Goal: Task Accomplishment & Management: Use online tool/utility

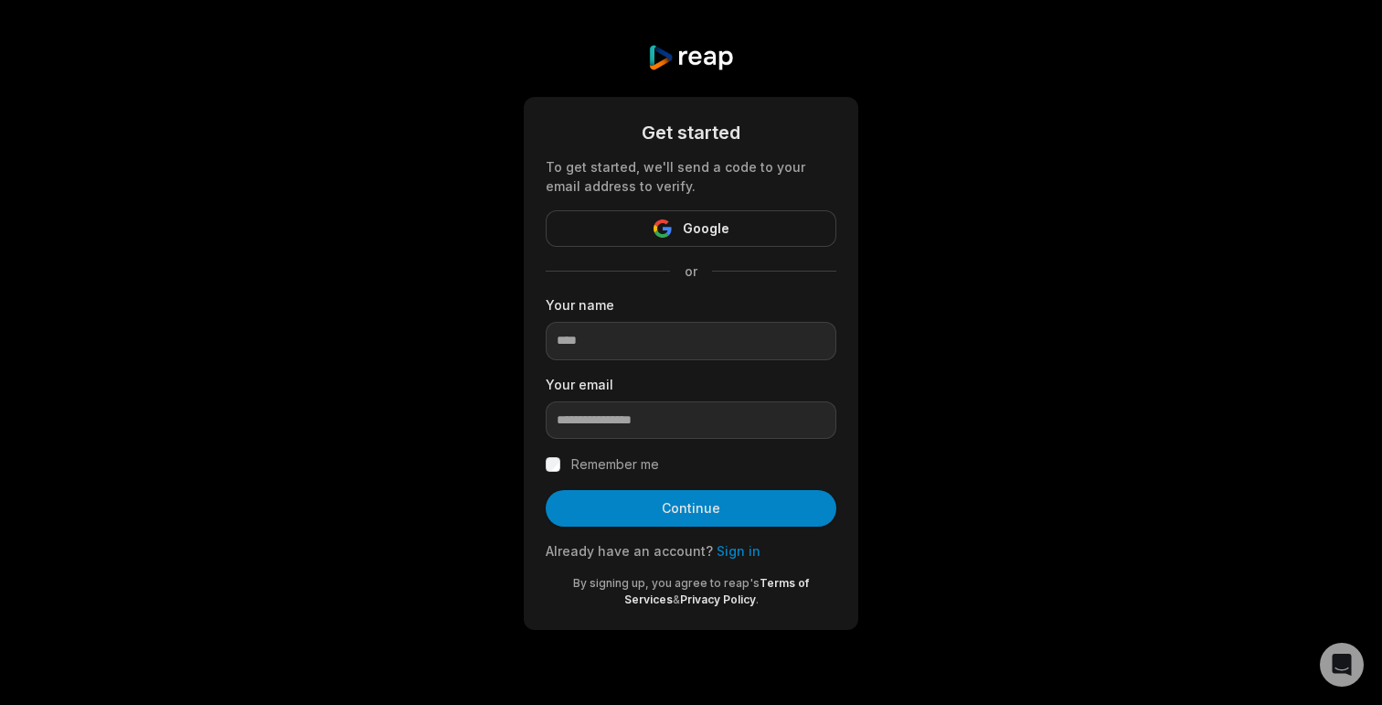
click at [724, 553] on link "Sign in" at bounding box center [739, 551] width 44 height 16
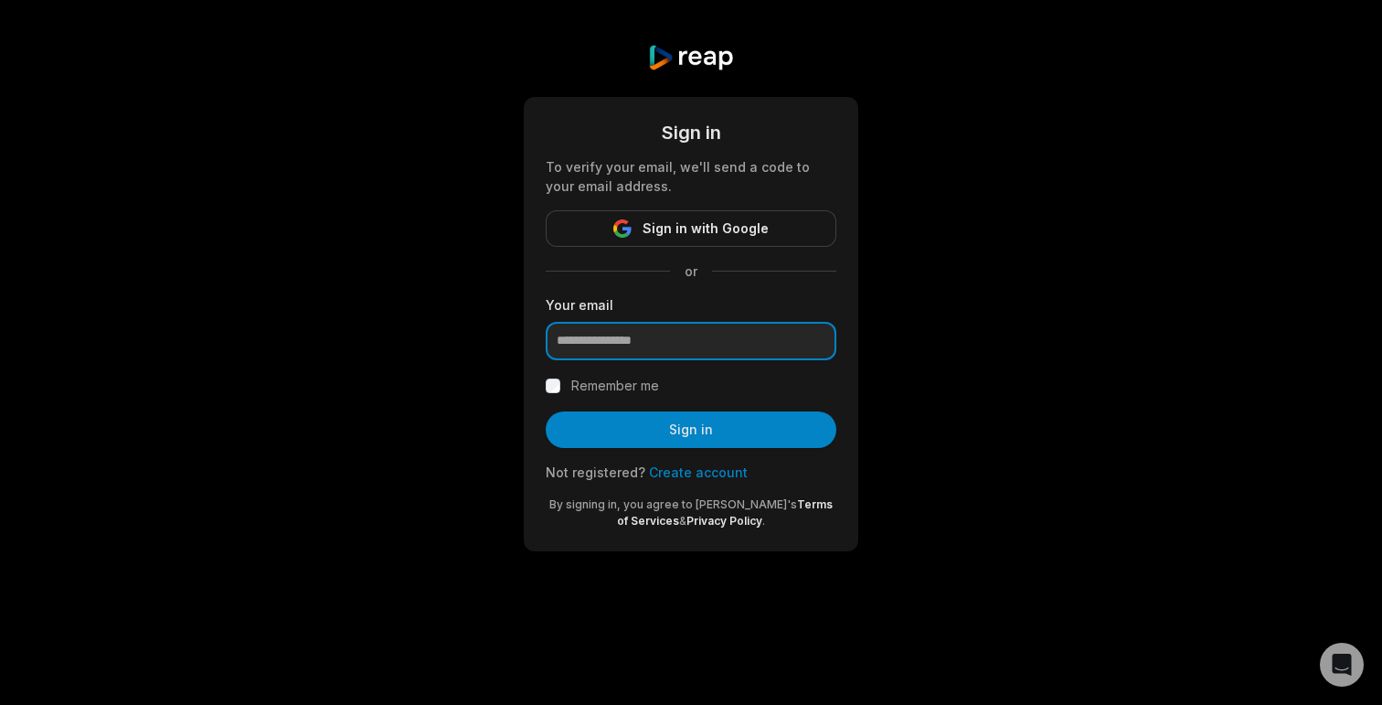
click at [693, 339] on input "email" at bounding box center [691, 341] width 291 height 38
paste input "**********"
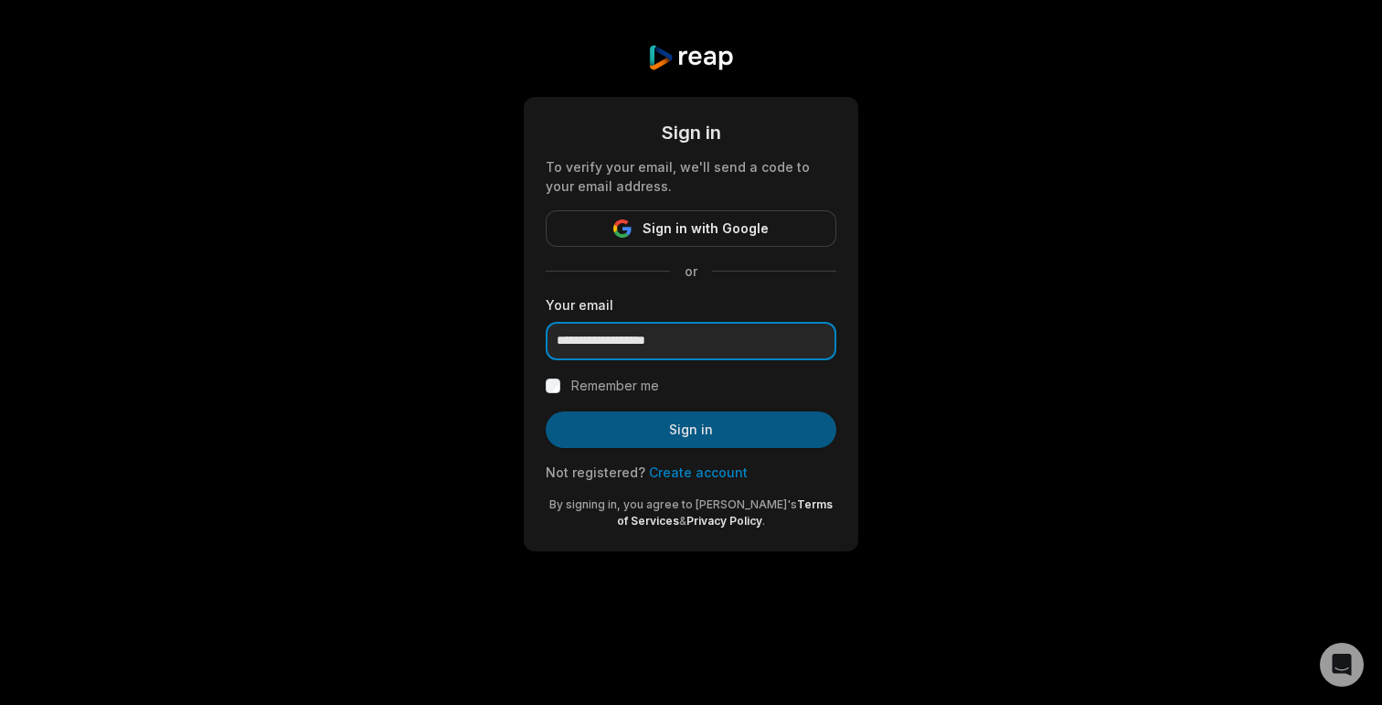
type input "**********"
click at [670, 424] on button "Sign in" at bounding box center [691, 429] width 291 height 37
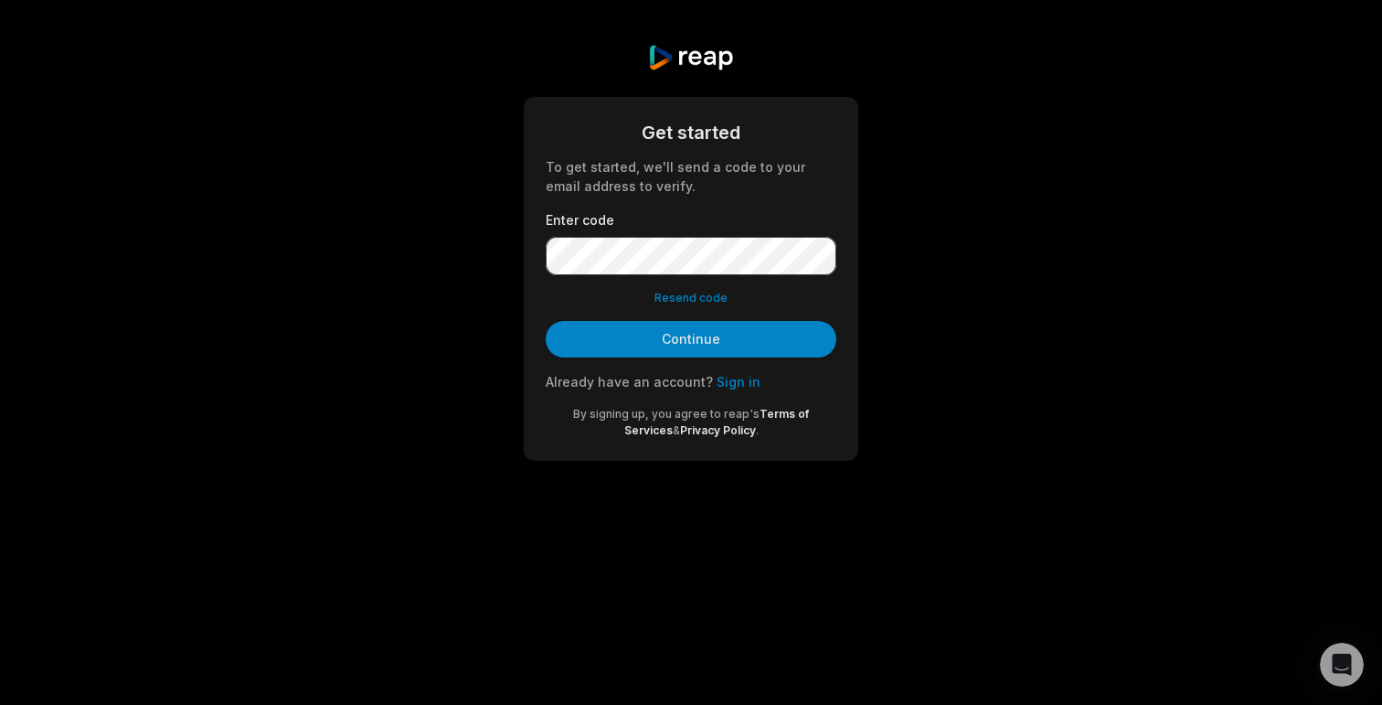
click at [695, 297] on button "Resend code" at bounding box center [690, 298] width 73 height 16
click at [720, 327] on button "Continue" at bounding box center [691, 339] width 291 height 37
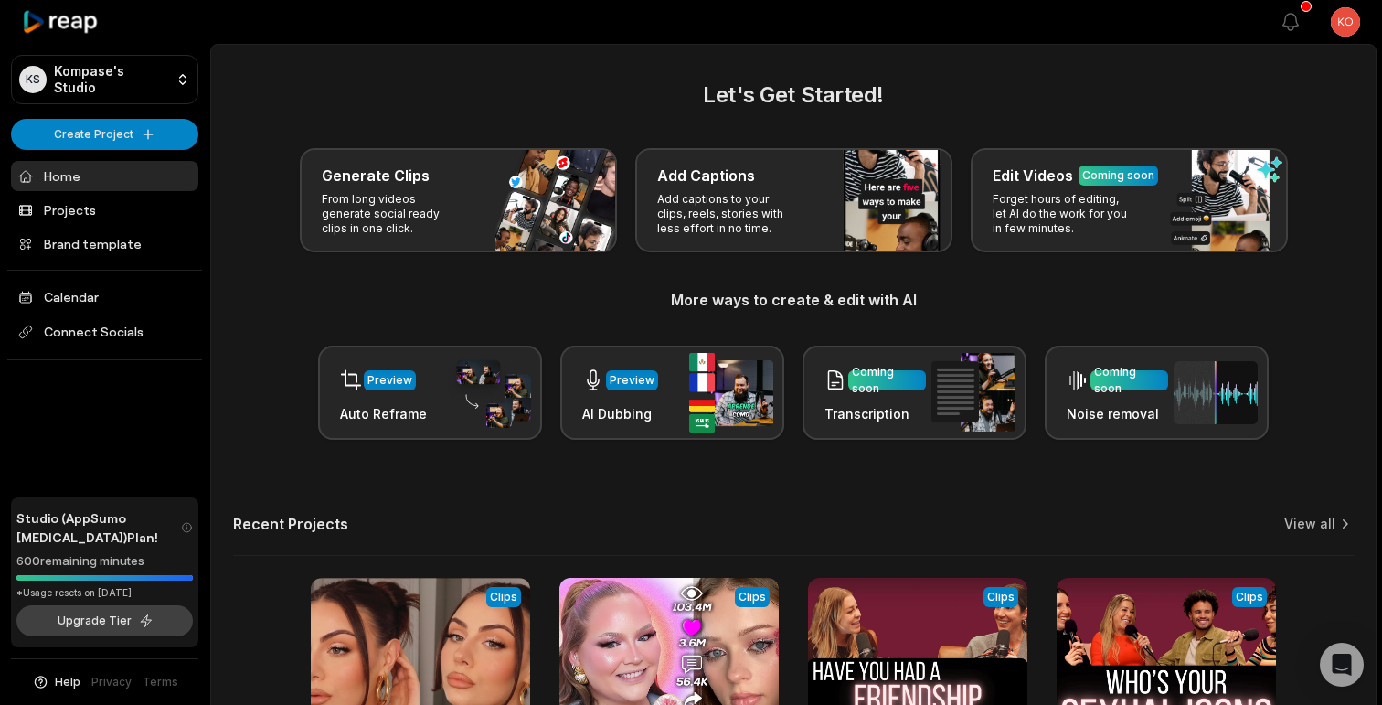
click at [122, 621] on button "Upgrade Tier" at bounding box center [104, 620] width 176 height 31
click at [74, 207] on link "Projects" at bounding box center [104, 210] width 187 height 30
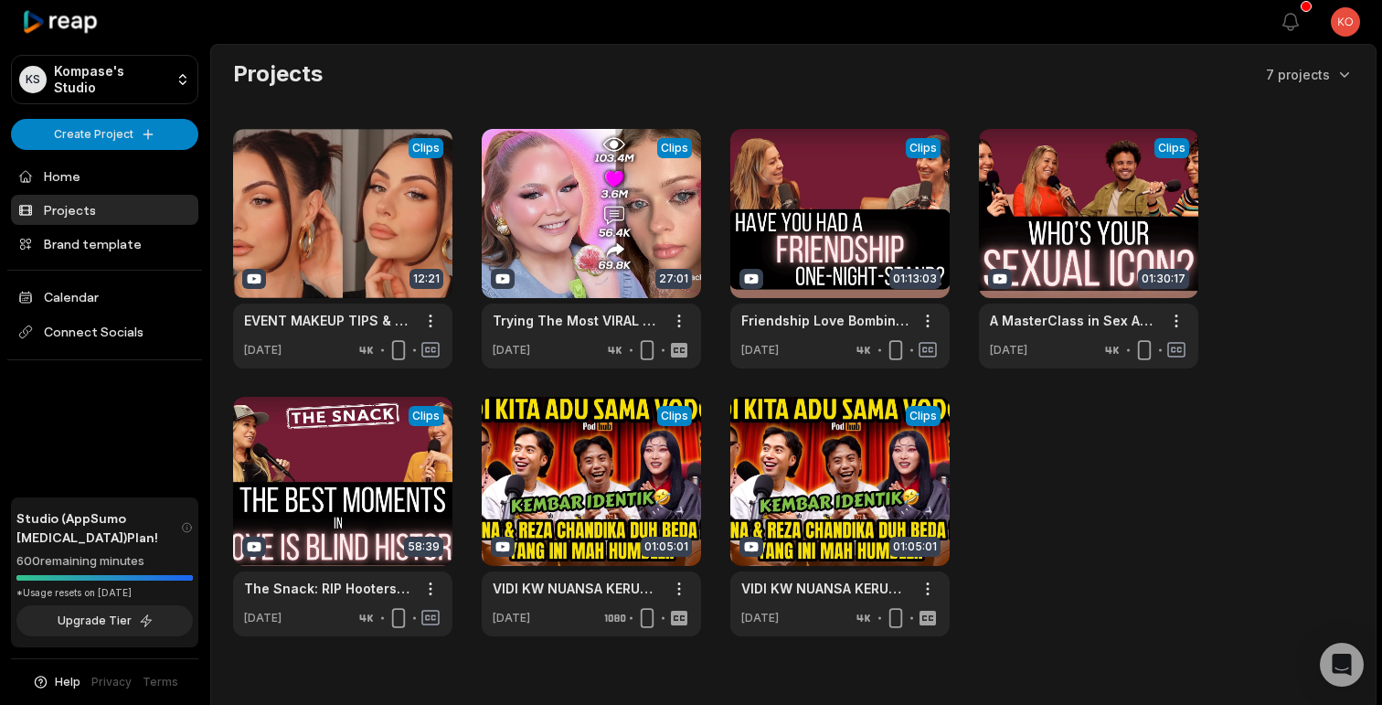
click at [1343, 15] on html "KS Kompase's Studio Create Project Home Projects Brand template Calendar Connec…" at bounding box center [691, 352] width 1382 height 705
click at [58, 185] on html "KS Kompase's Studio Create Project Home Projects Brand template Calendar Connec…" at bounding box center [691, 352] width 1382 height 705
click at [58, 178] on link "Home" at bounding box center [104, 176] width 187 height 30
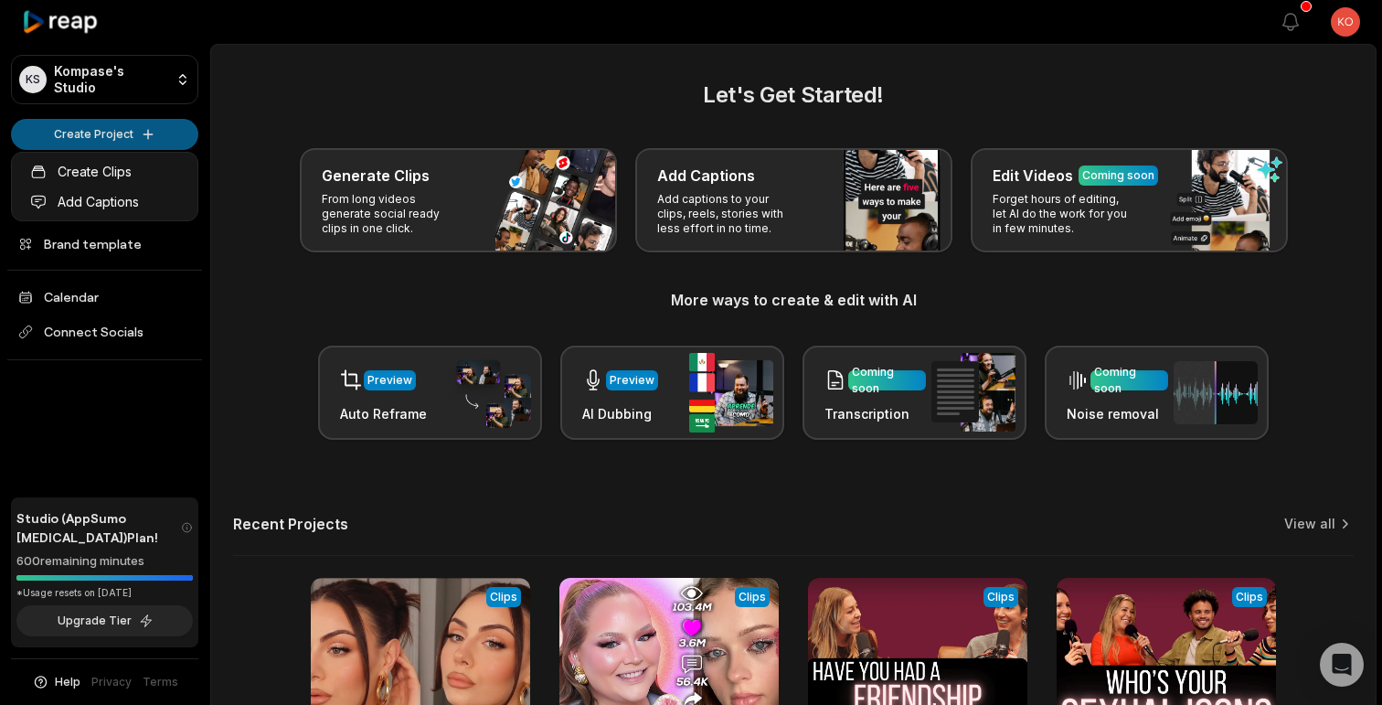
click at [111, 131] on html "KS Kompase's Studio Create Project Home Projects Brand template Calendar Connec…" at bounding box center [691, 352] width 1382 height 705
click at [123, 175] on link "Create Clips" at bounding box center [105, 171] width 178 height 30
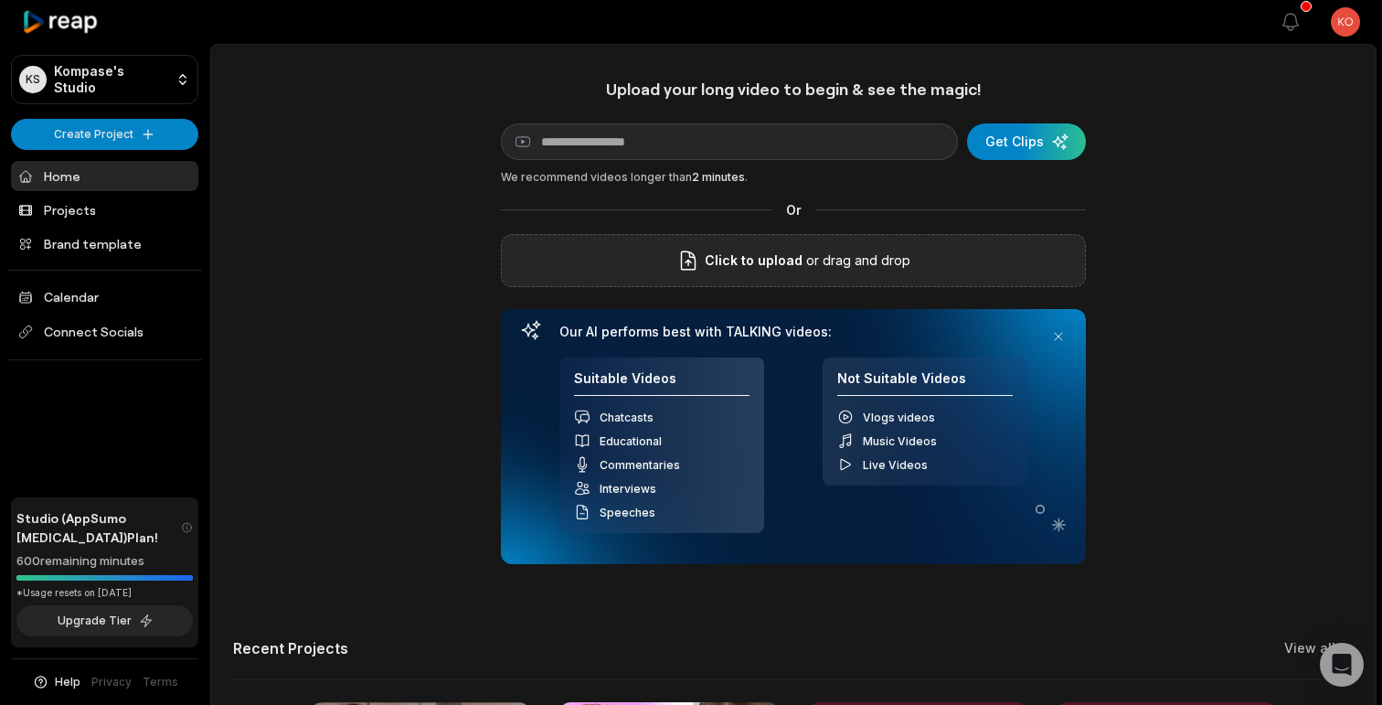
click at [782, 274] on div "Click to upload or drag and drop" at bounding box center [793, 260] width 585 height 53
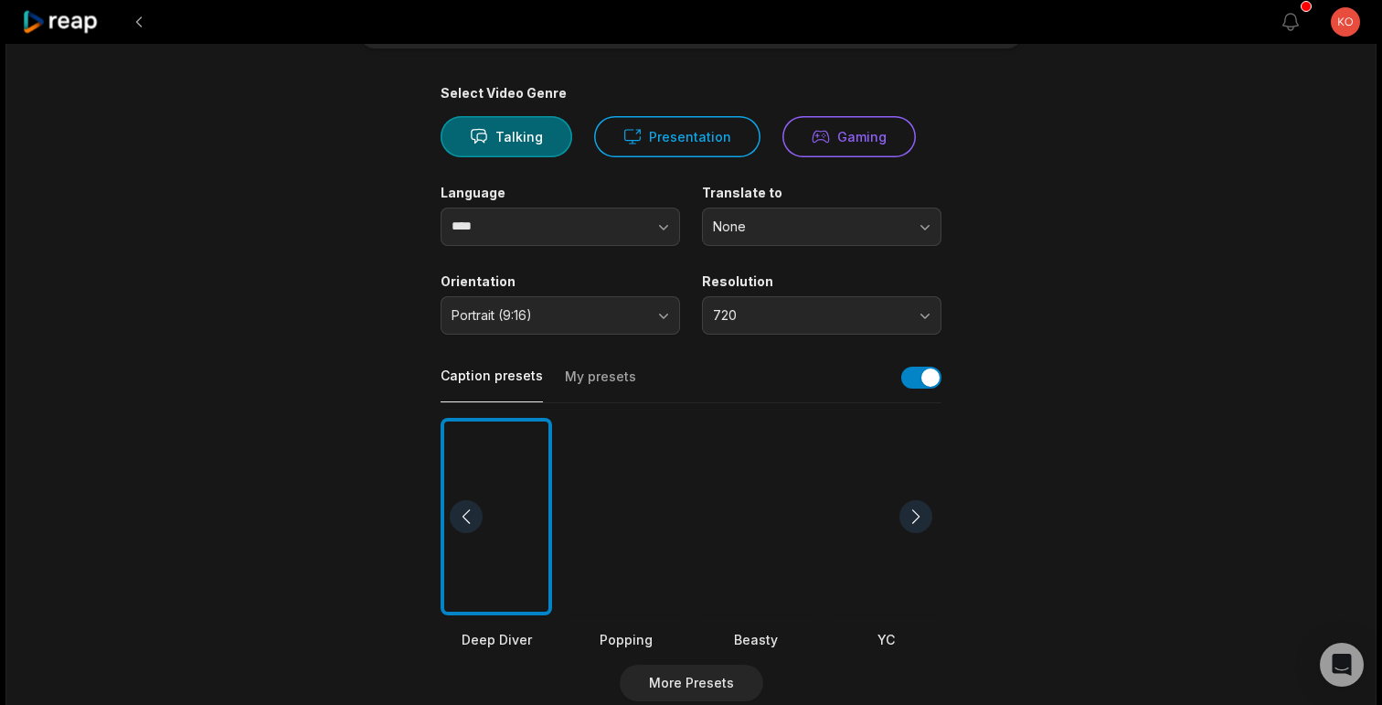
scroll to position [128, 0]
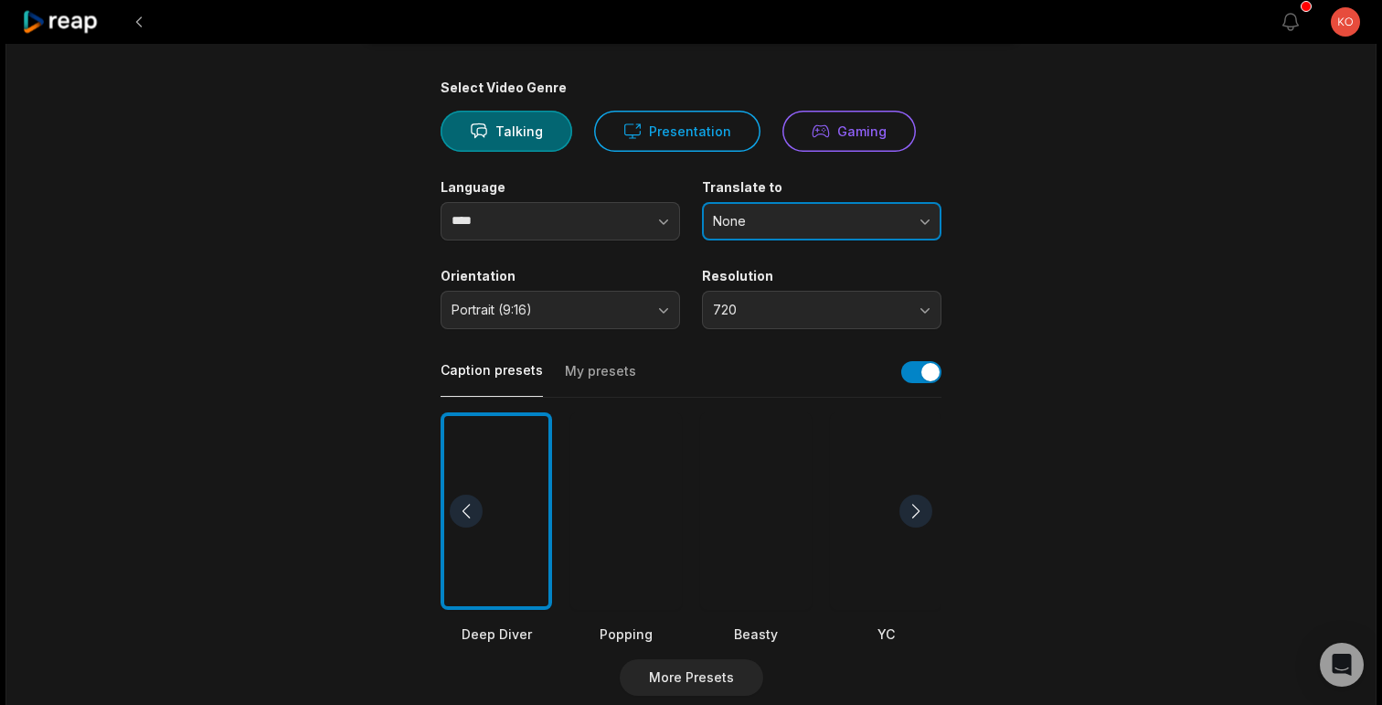
click at [728, 219] on span "None" at bounding box center [809, 221] width 192 height 16
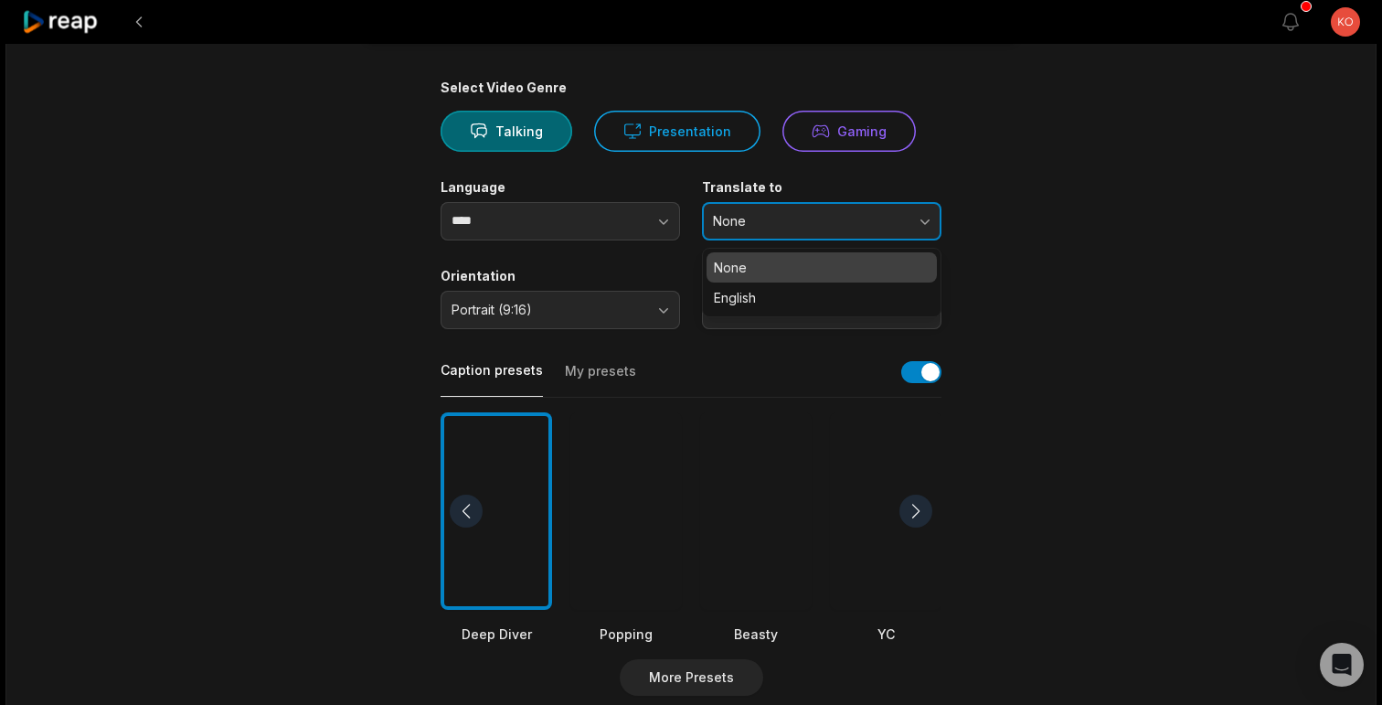
click at [736, 218] on span "None" at bounding box center [809, 221] width 192 height 16
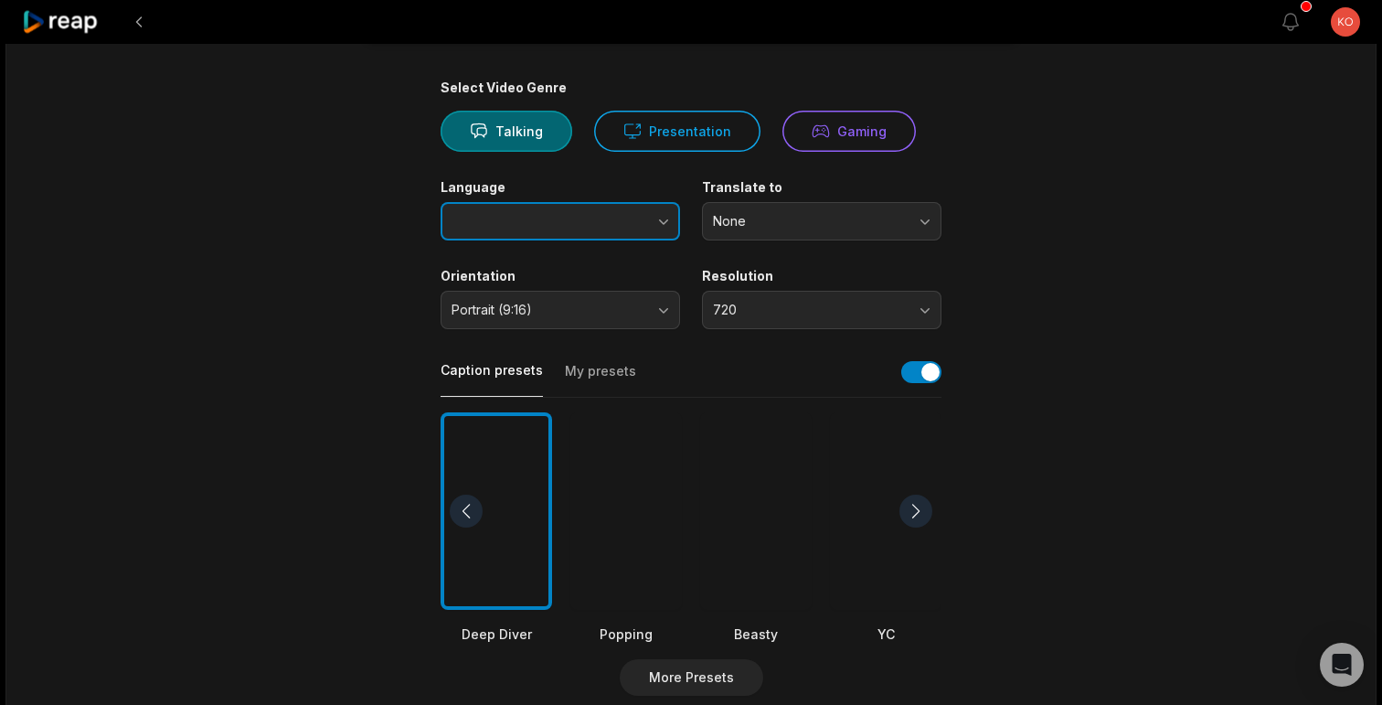
click at [648, 218] on button "button" at bounding box center [628, 221] width 104 height 38
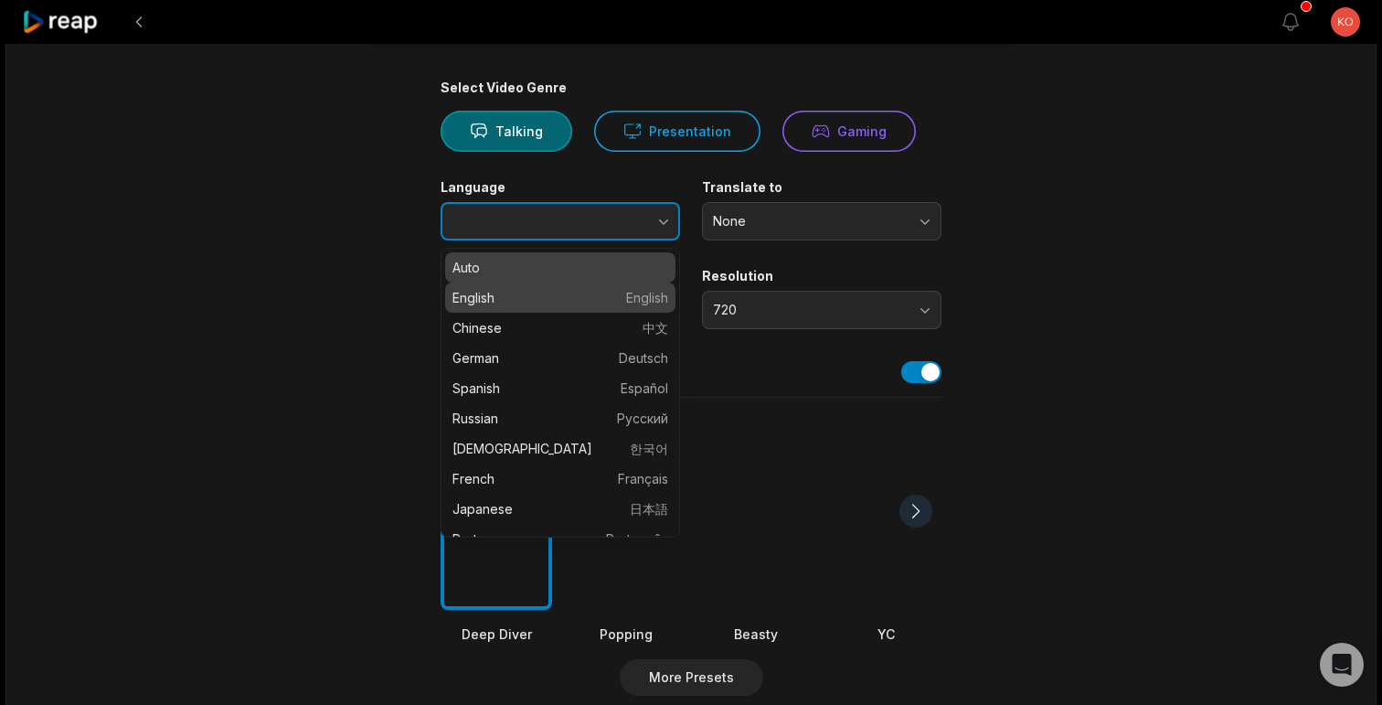
type input "*******"
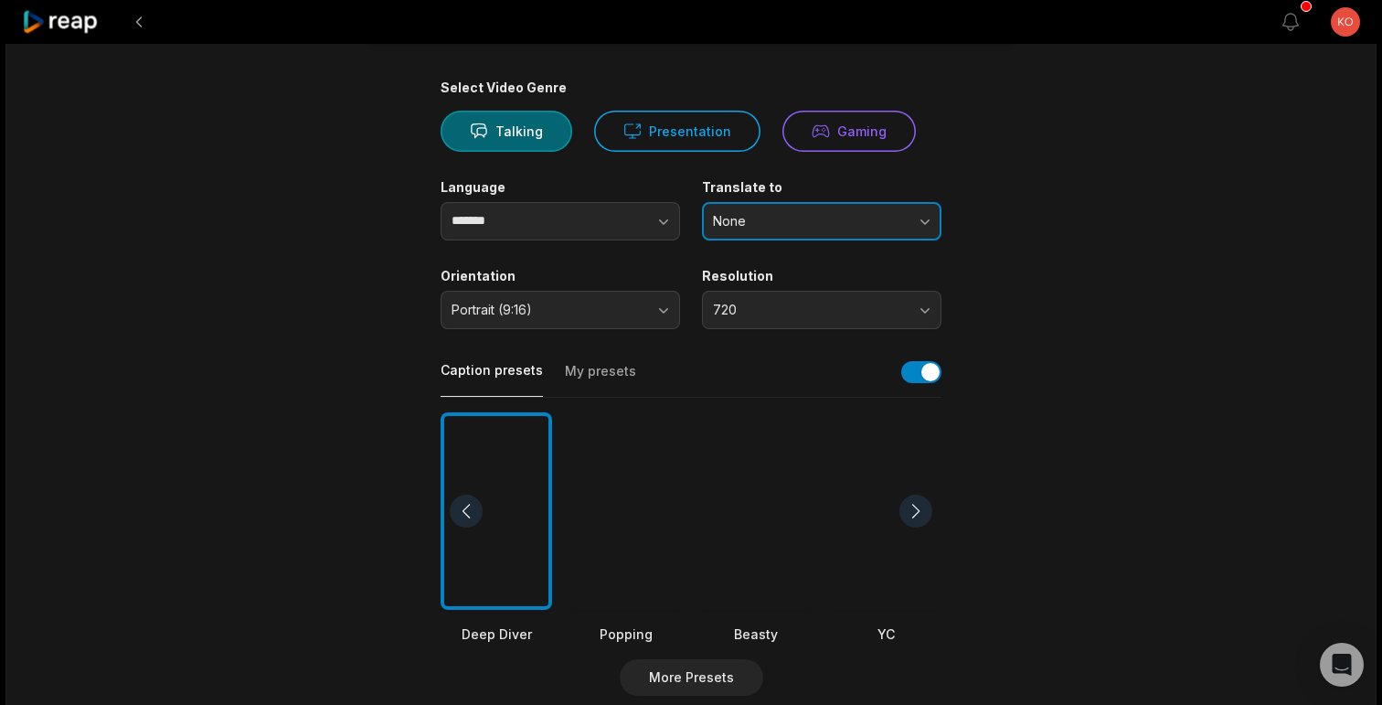
click at [808, 224] on span "None" at bounding box center [809, 221] width 192 height 16
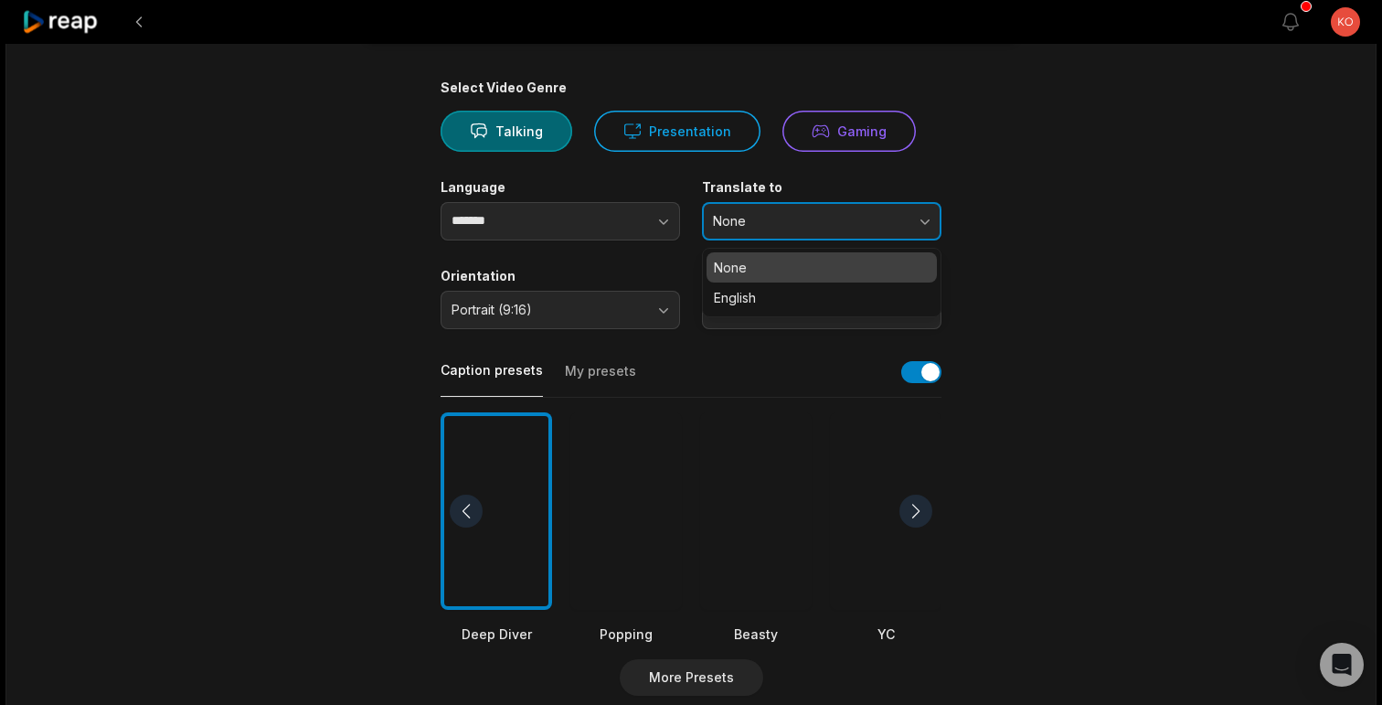
click at [808, 224] on span "None" at bounding box center [809, 221] width 192 height 16
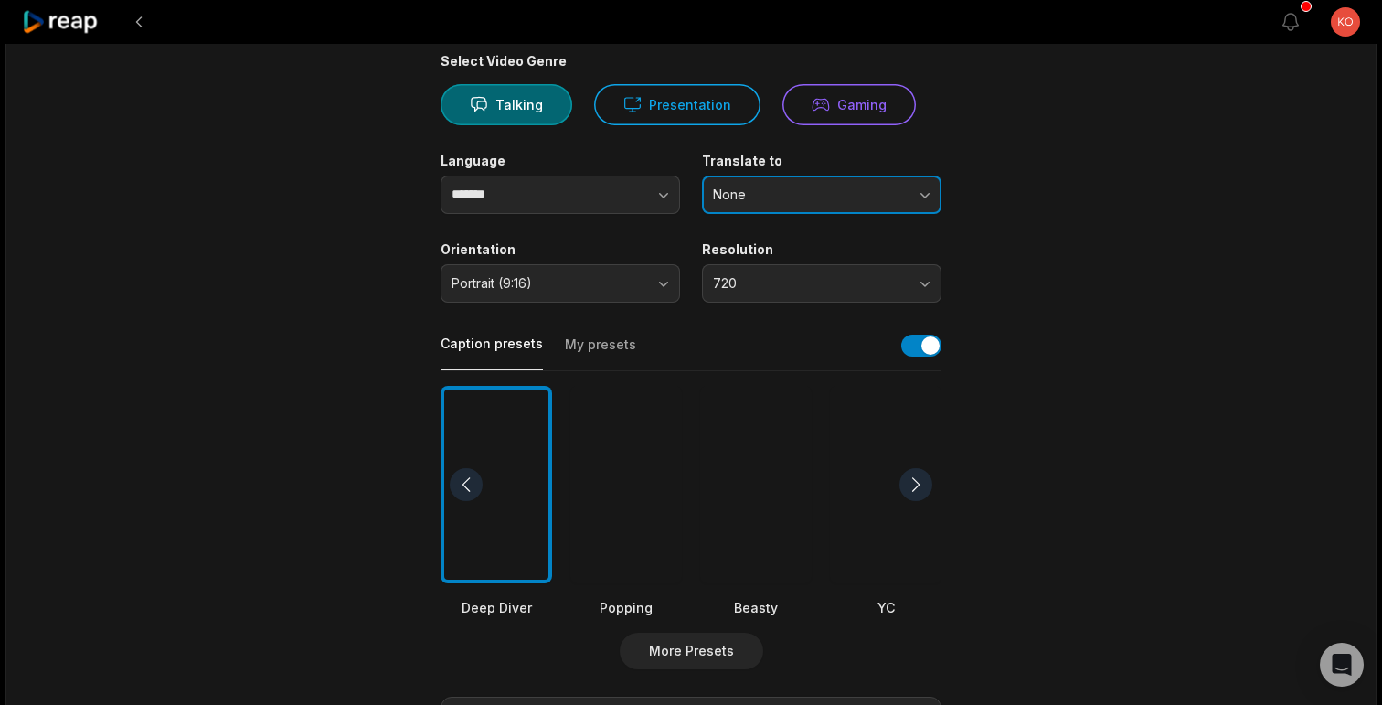
scroll to position [158, 0]
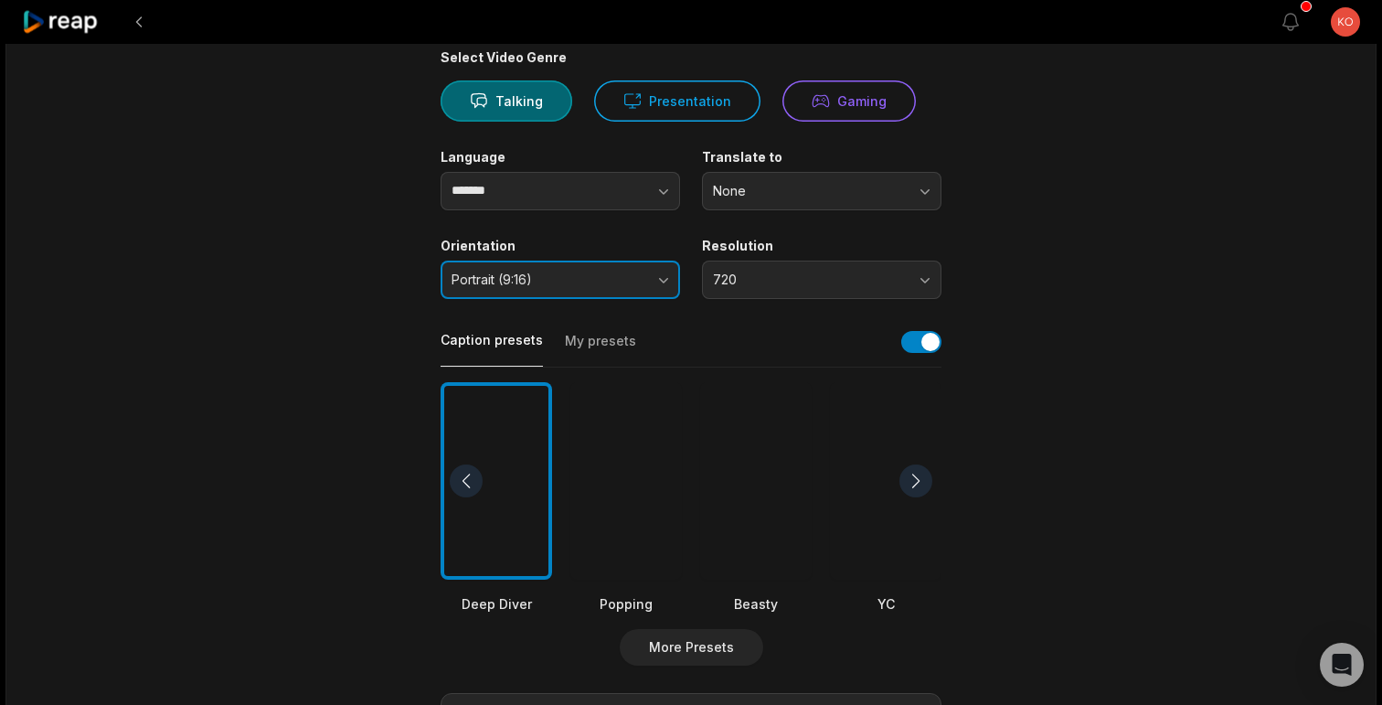
click at [656, 283] on button "Portrait (9:16)" at bounding box center [560, 279] width 239 height 38
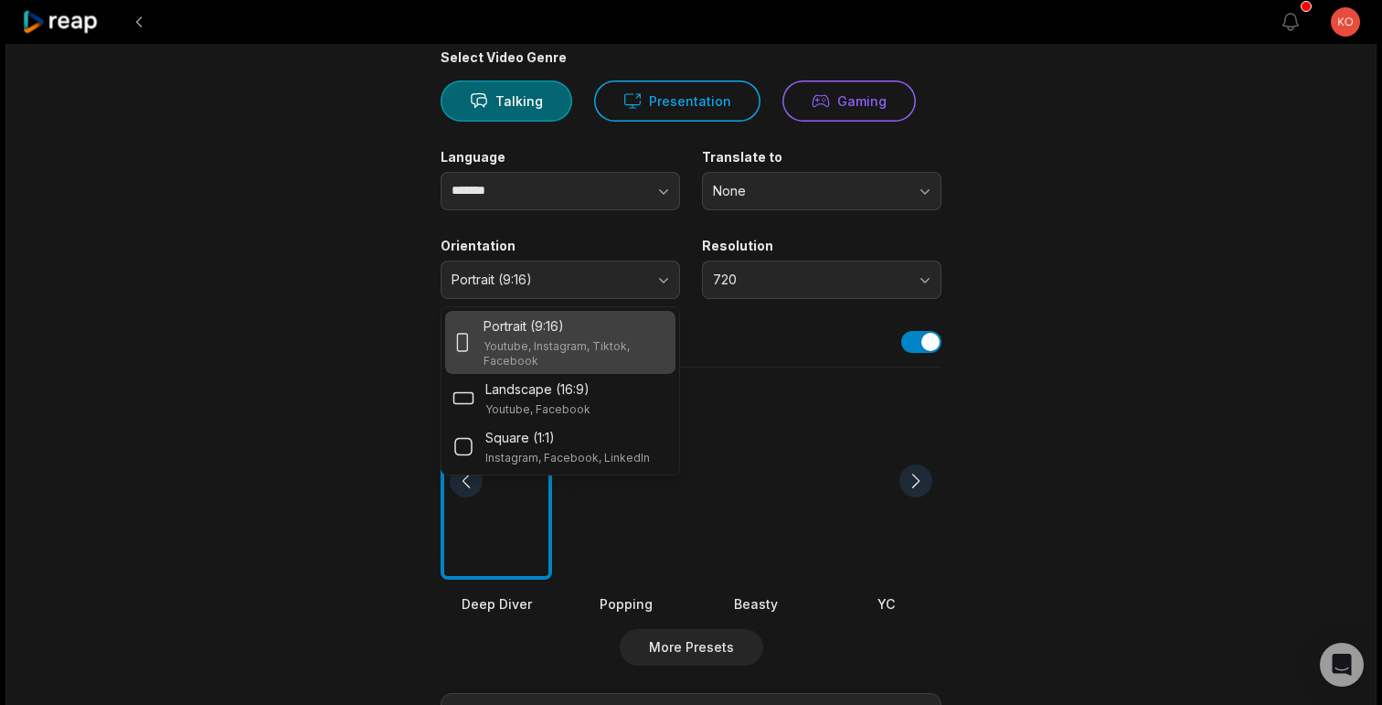
click at [632, 342] on p "Youtube, Instagram, Tiktok, Facebook" at bounding box center [575, 353] width 185 height 29
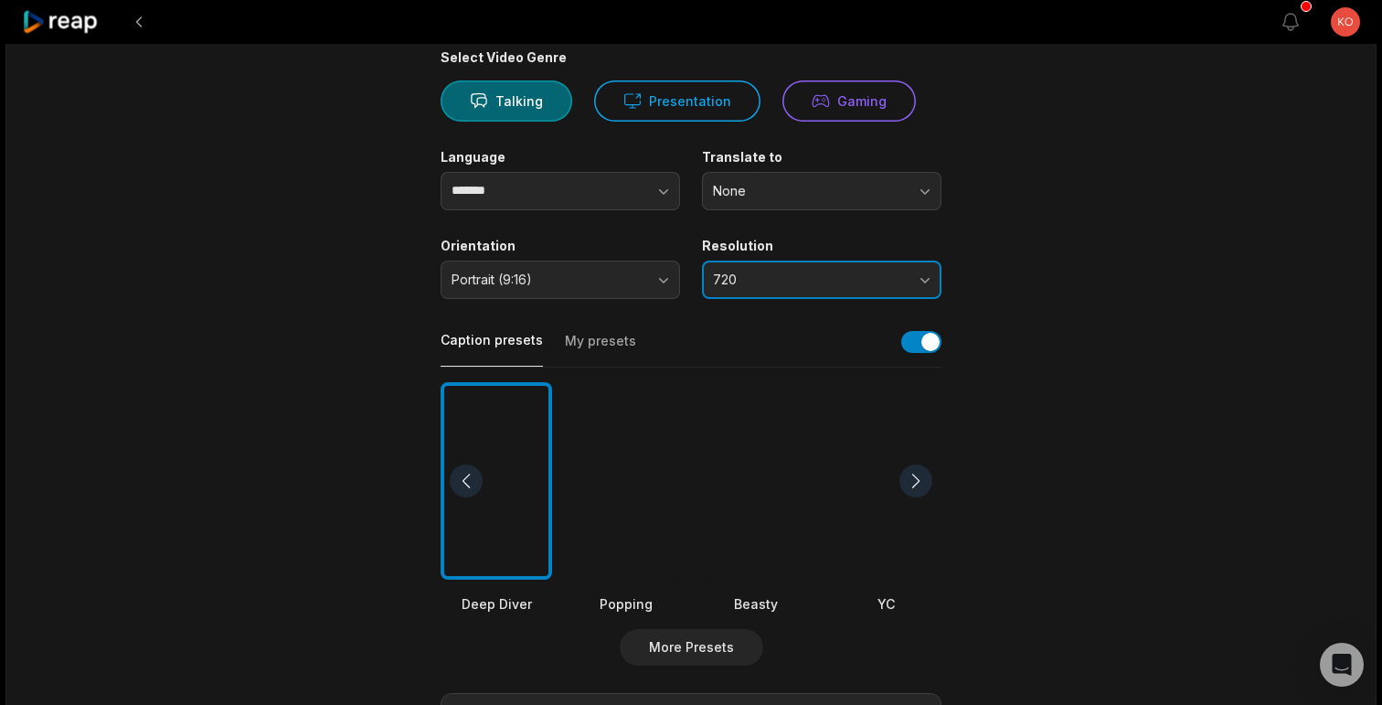
click at [871, 265] on button "720" at bounding box center [821, 279] width 239 height 38
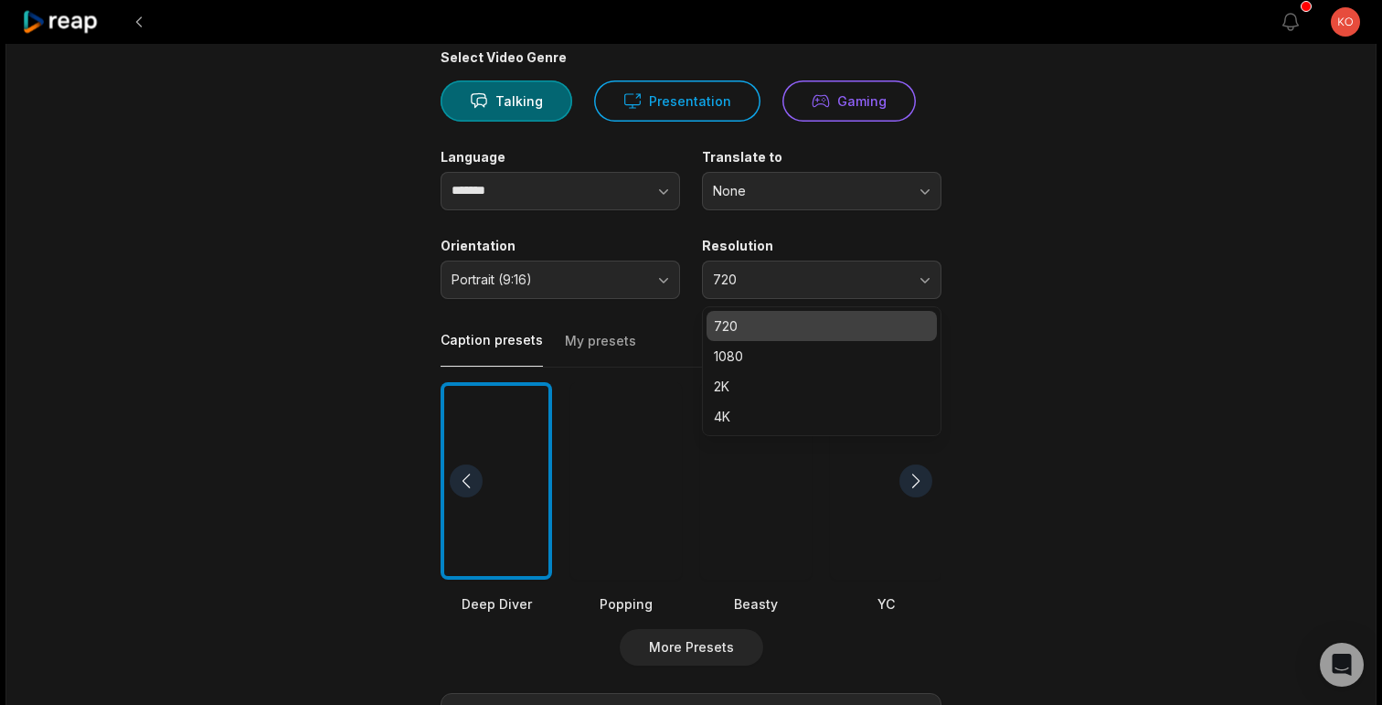
click at [791, 327] on p "720" at bounding box center [822, 325] width 216 height 19
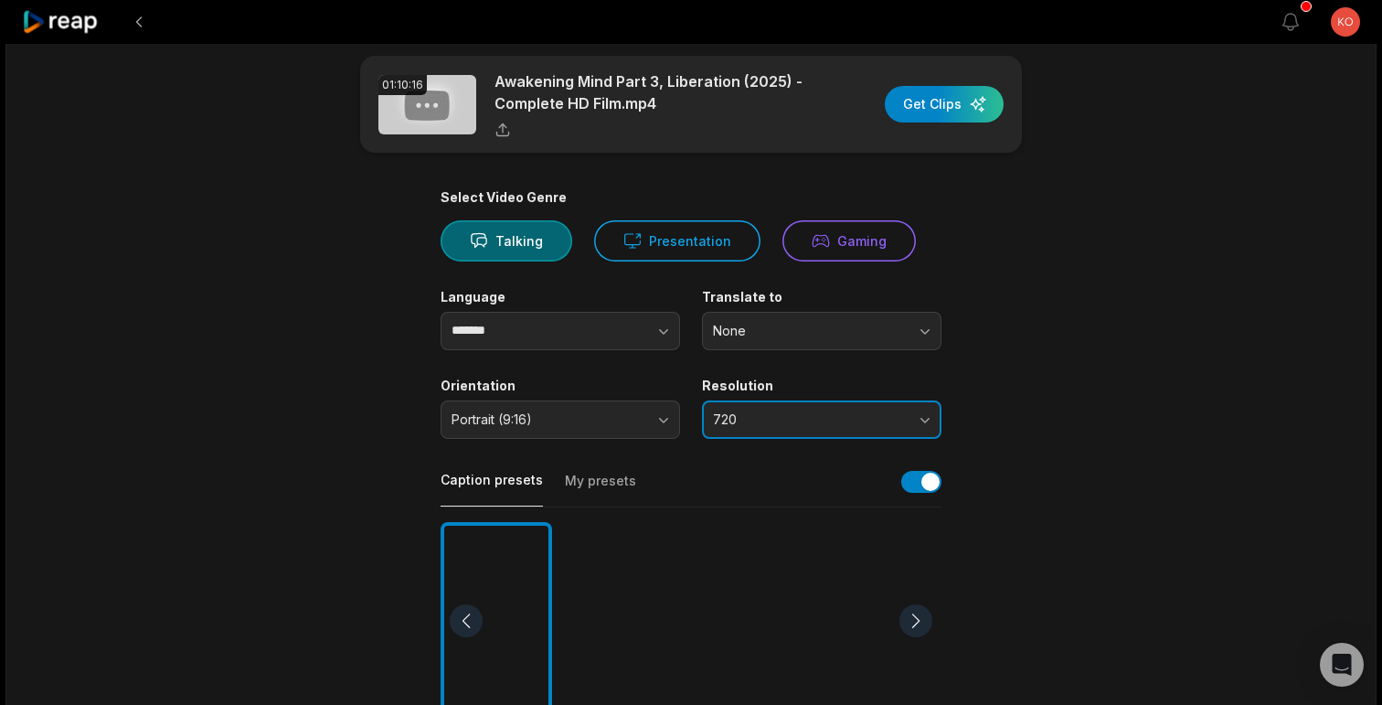
scroll to position [0, 0]
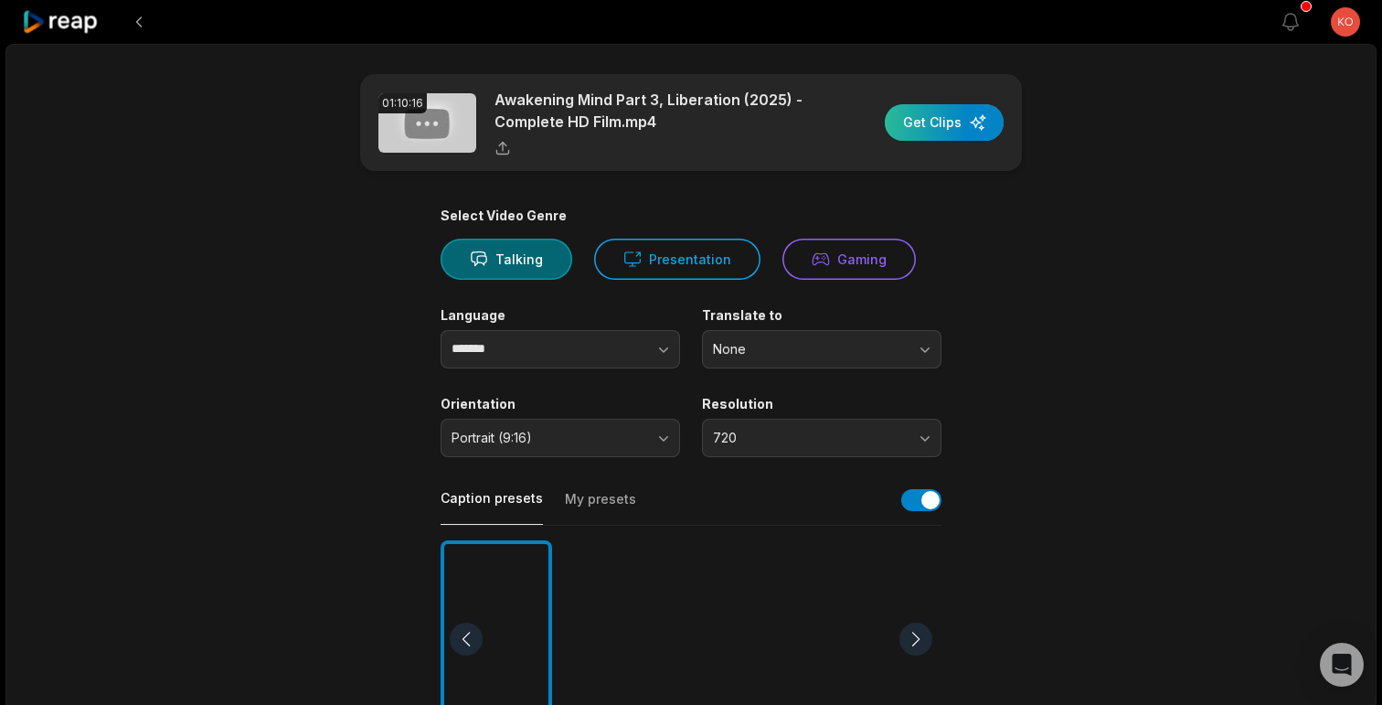
click at [936, 128] on div "button" at bounding box center [944, 122] width 119 height 37
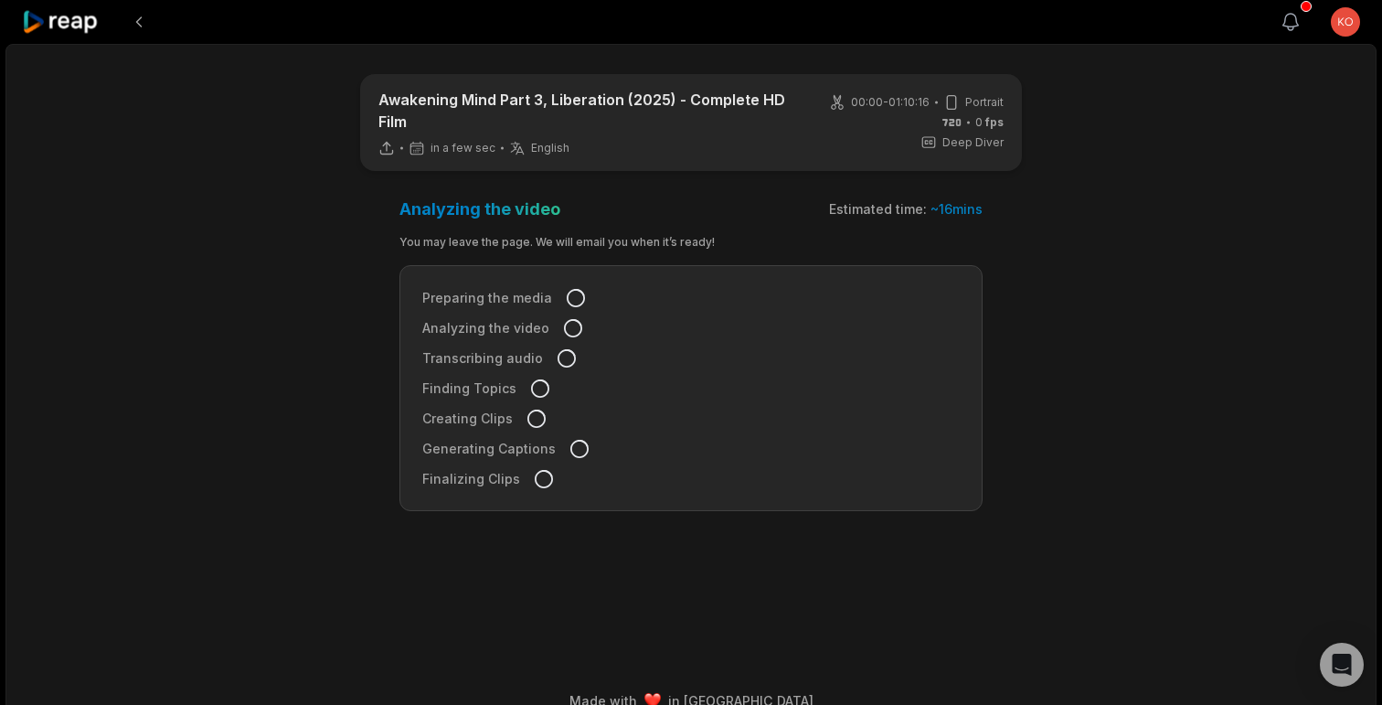
click at [1290, 29] on icon "button" at bounding box center [1290, 22] width 22 height 22
click at [1325, 155] on div "Awakening Mind Part 3, Liberation (2025) - Complete HD Film in a few sec Englis…" at bounding box center [690, 386] width 1371 height 684
